Goal: Task Accomplishment & Management: Manage account settings

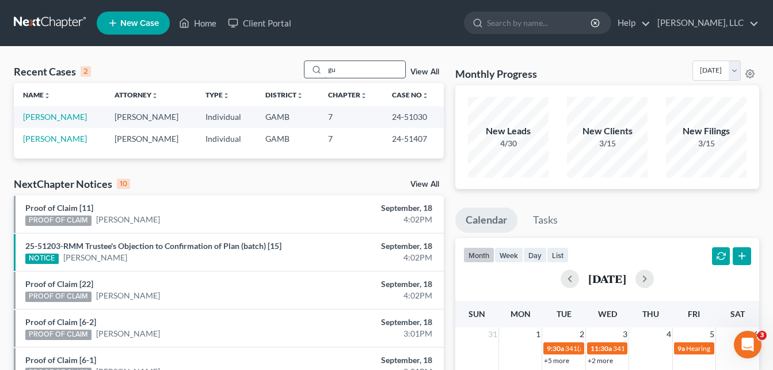
type input "g"
type input "[PERSON_NAME]"
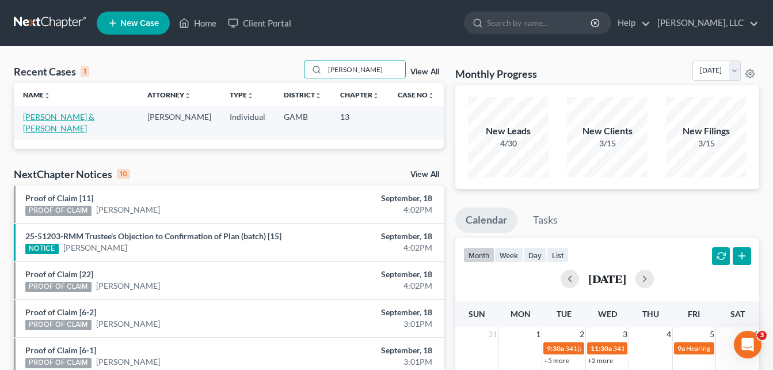
click at [42, 119] on link "[PERSON_NAME] & [PERSON_NAME]" at bounding box center [58, 122] width 71 height 21
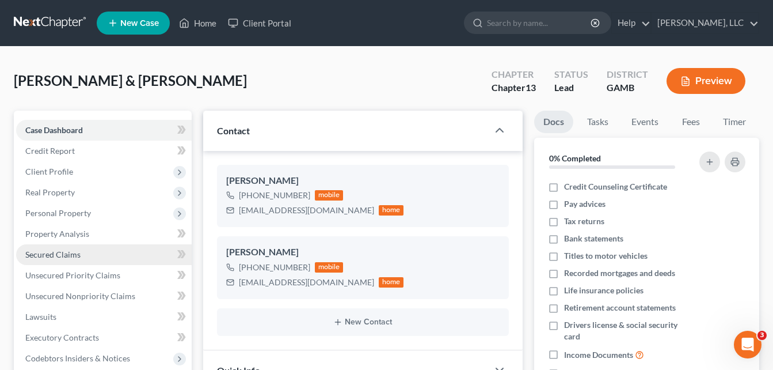
click at [51, 253] on span "Secured Claims" at bounding box center [52, 254] width 55 height 10
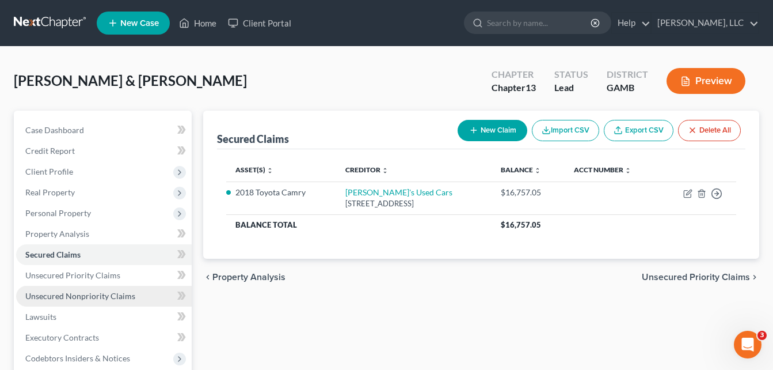
click at [60, 295] on span "Unsecured Nonpriority Claims" at bounding box center [80, 296] width 110 height 10
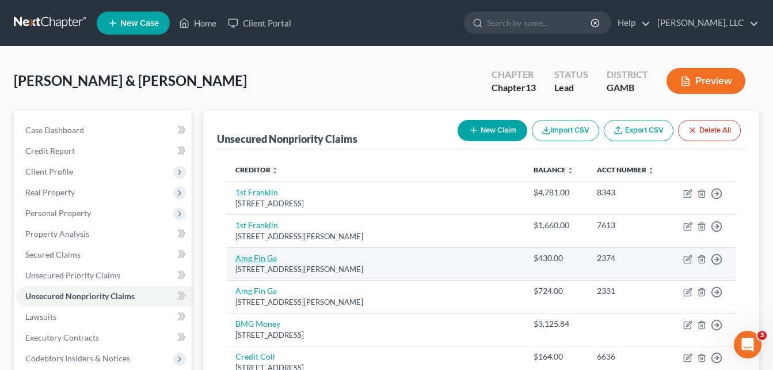
click at [262, 259] on link "Amg Fin Ga" at bounding box center [255, 258] width 41 height 10
select select "10"
select select "0"
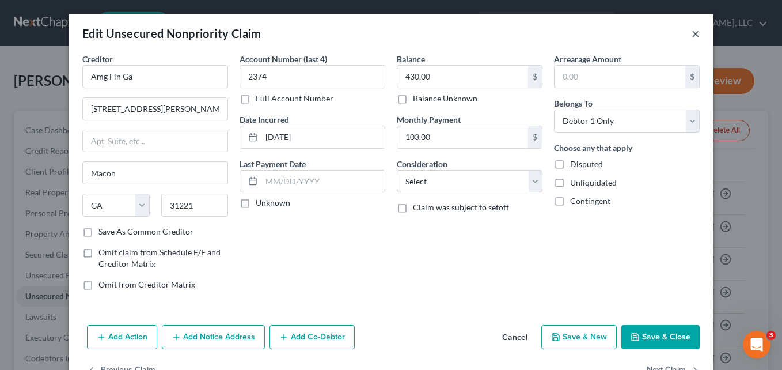
click at [694, 36] on button "×" at bounding box center [696, 33] width 8 height 14
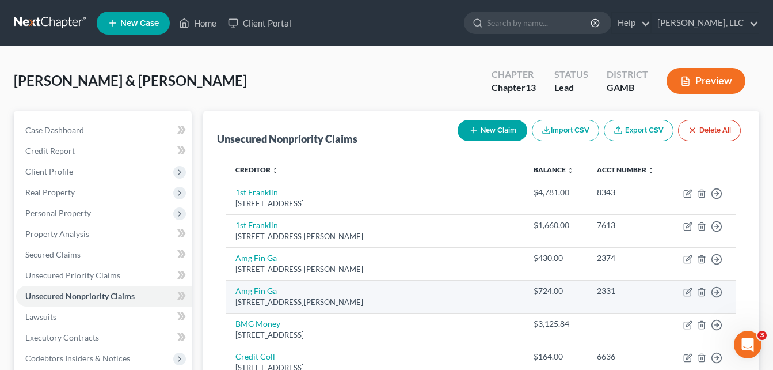
click at [260, 294] on link "Amg Fin Ga" at bounding box center [255, 291] width 41 height 10
select select "10"
select select "0"
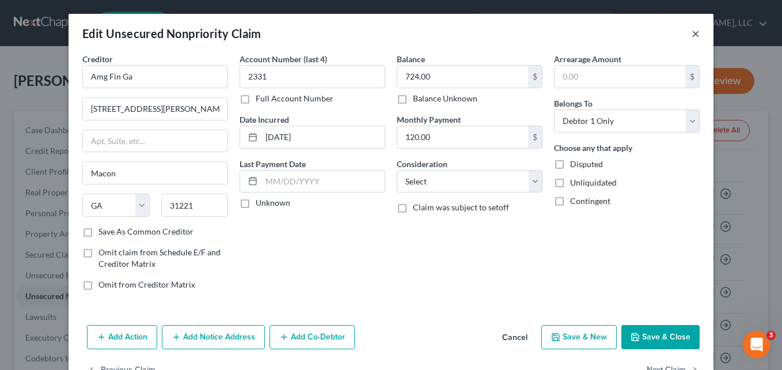
click at [692, 37] on button "×" at bounding box center [696, 33] width 8 height 14
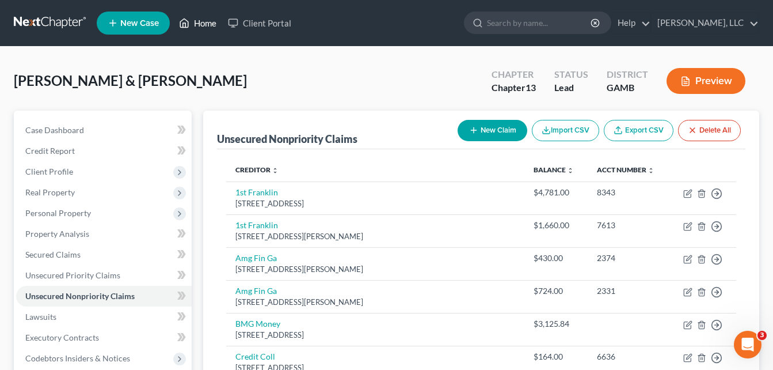
click at [204, 25] on link "Home" at bounding box center [197, 23] width 49 height 21
